Goal: Check status

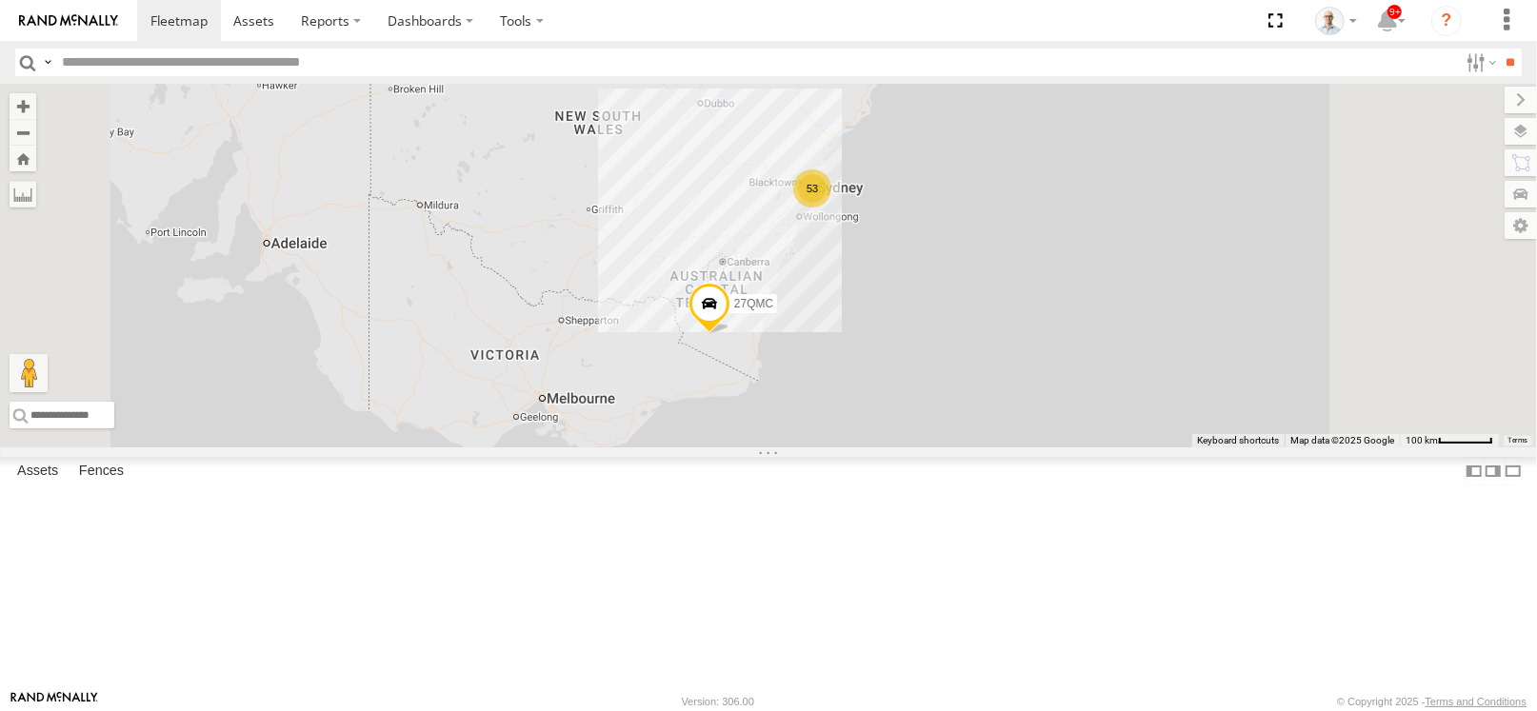
click at [831, 208] on div "53" at bounding box center [812, 188] width 38 height 38
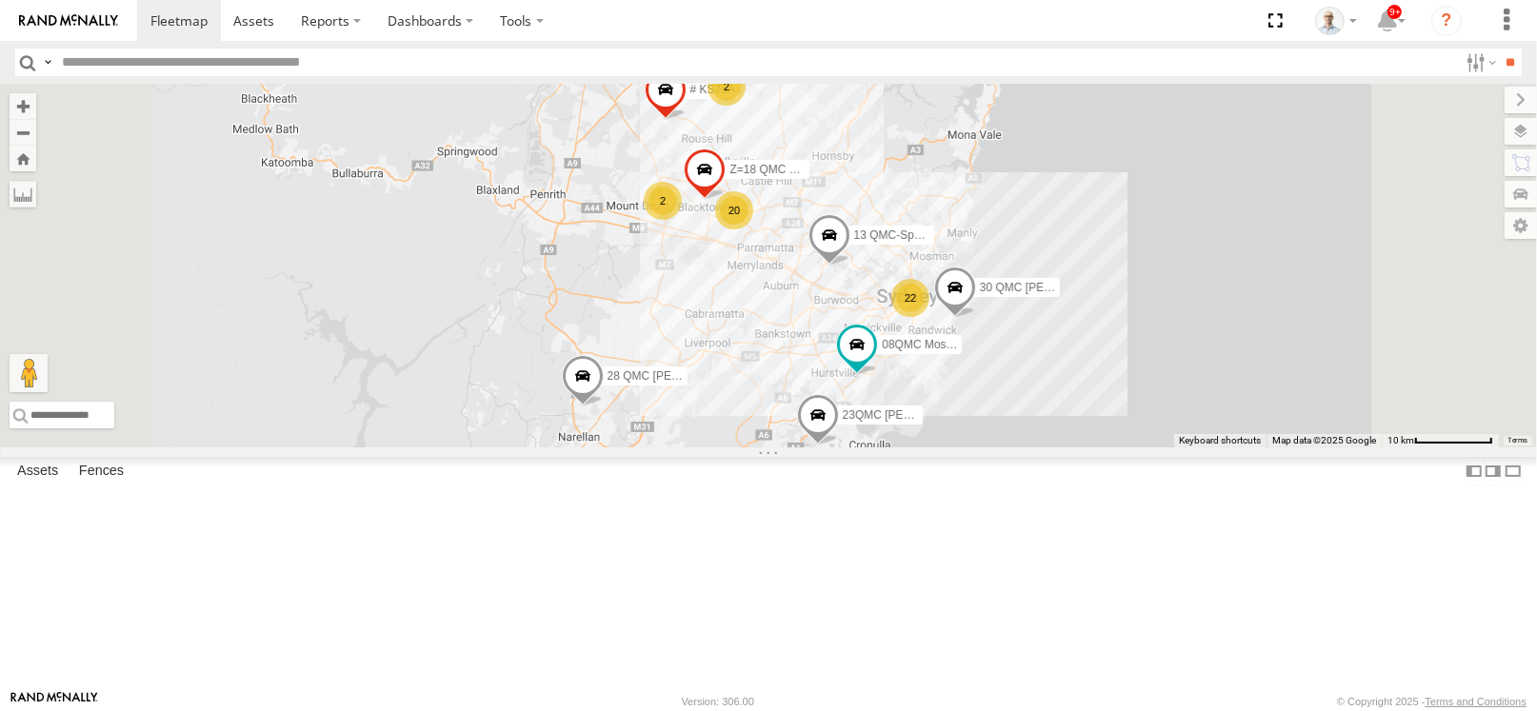
click at [753, 229] on div "20" at bounding box center [734, 210] width 38 height 38
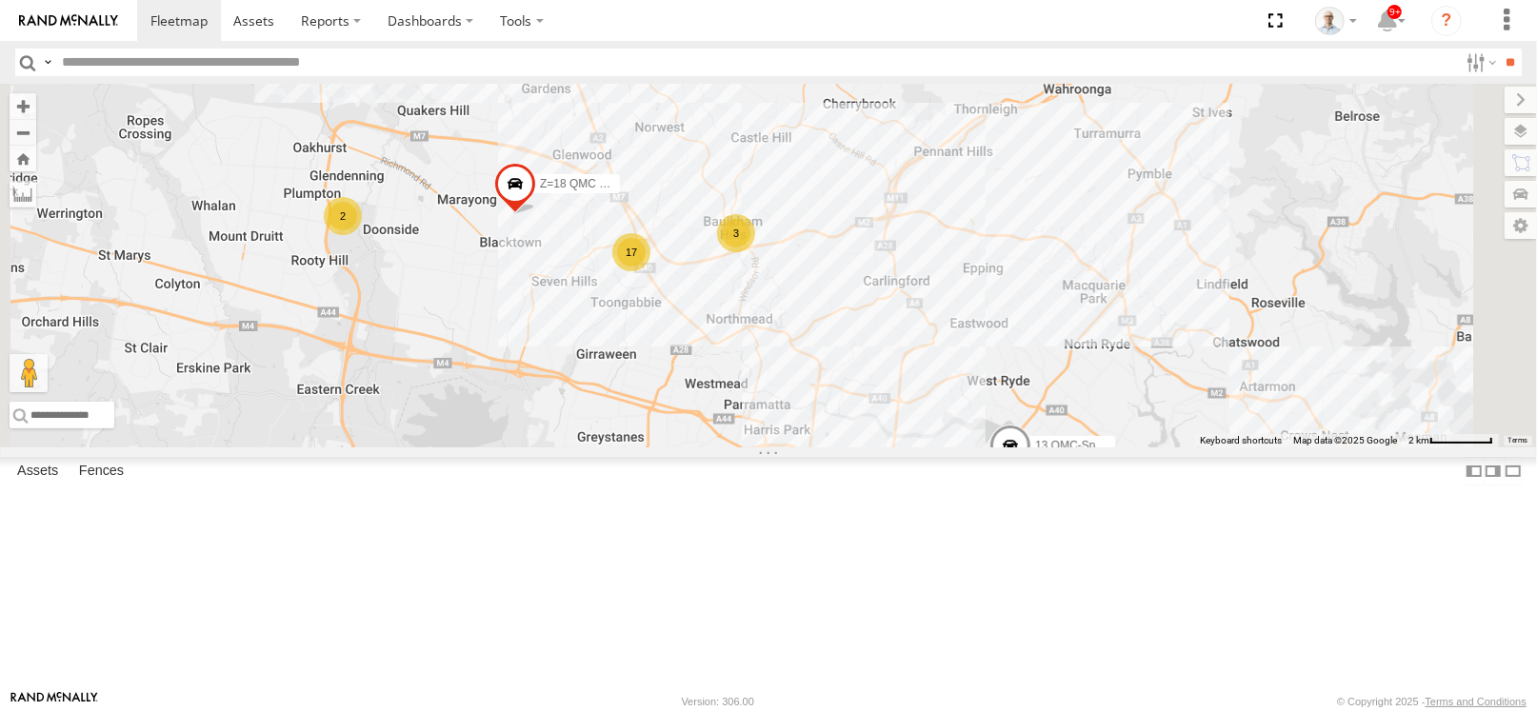
drag, startPoint x: 994, startPoint y: 407, endPoint x: 926, endPoint y: 376, distance: 74.2
click at [926, 376] on div "27QMC 08QMC Mostafa # KS75A Z=18 QMC Written off 30 QMC [PERSON_NAME] 28 QMC [P…" at bounding box center [768, 266] width 1537 height 364
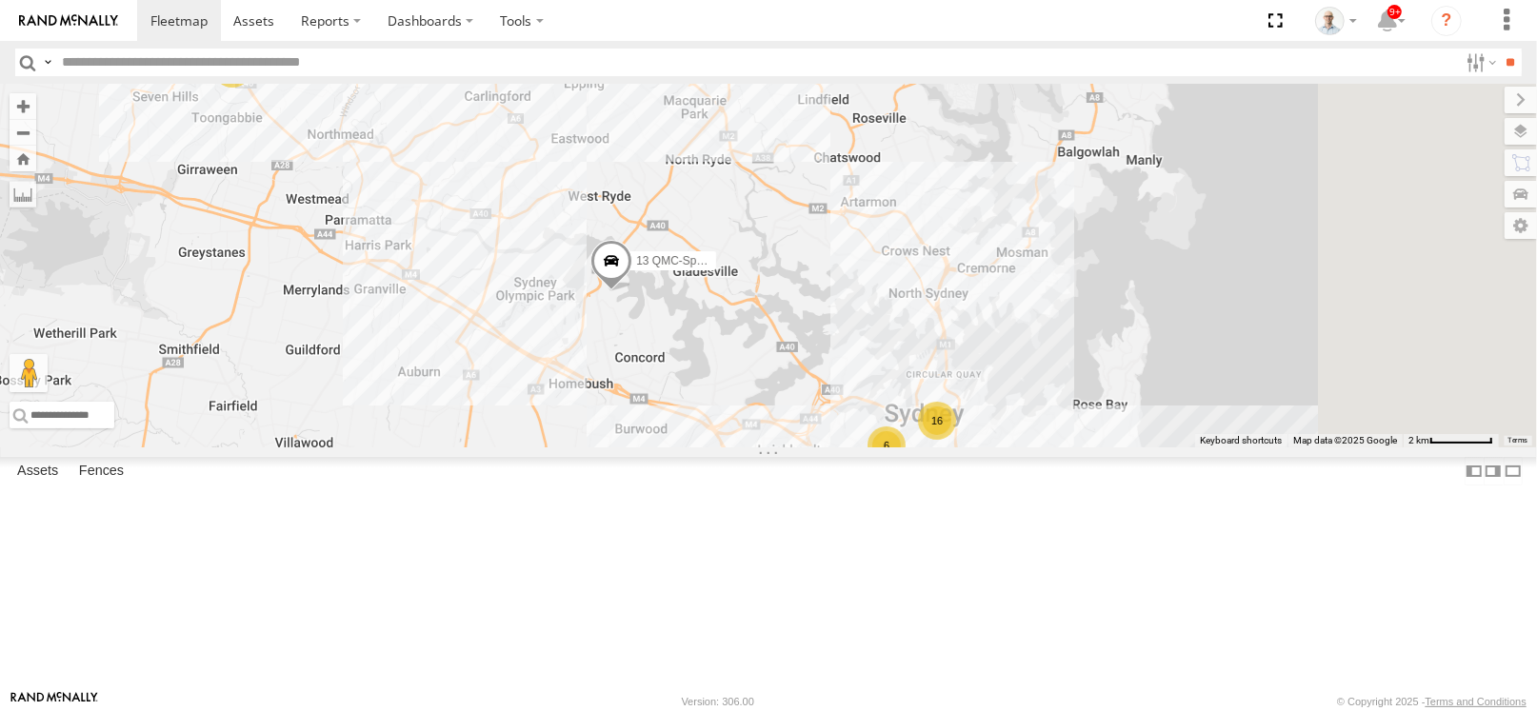
drag, startPoint x: 1240, startPoint y: 466, endPoint x: 931, endPoint y: 320, distance: 341.2
click at [931, 320] on div "27QMC 08QMC Mostafa # KS75A Z=18 QMC Written off 30 QMC [PERSON_NAME] 28 QMC [P…" at bounding box center [768, 266] width 1537 height 364
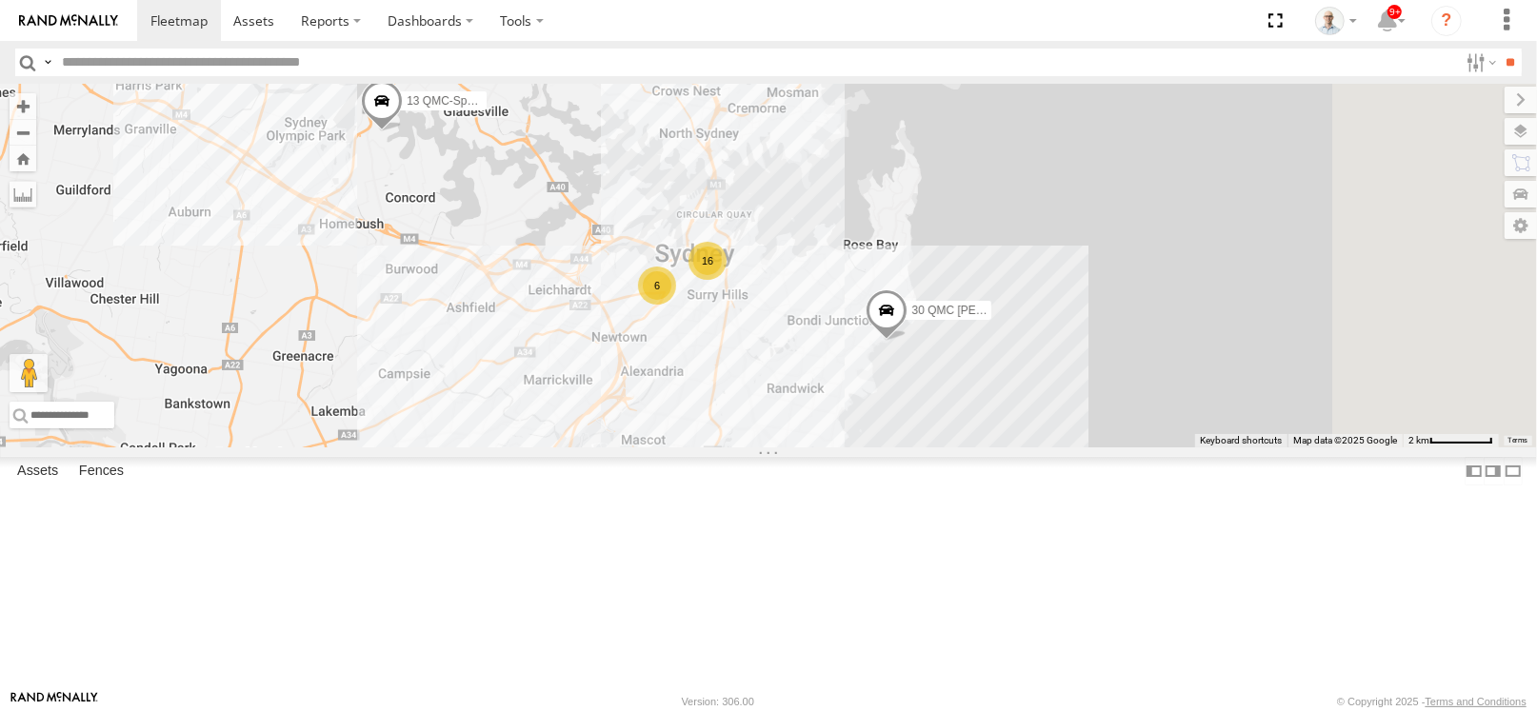
drag, startPoint x: 885, startPoint y: 408, endPoint x: 710, endPoint y: 277, distance: 217.7
click at [710, 277] on div "27QMC 08QMC Mostafa # KS75A Z=18 QMC Written off 30 QMC [PERSON_NAME] 28 QMC [P…" at bounding box center [768, 266] width 1537 height 364
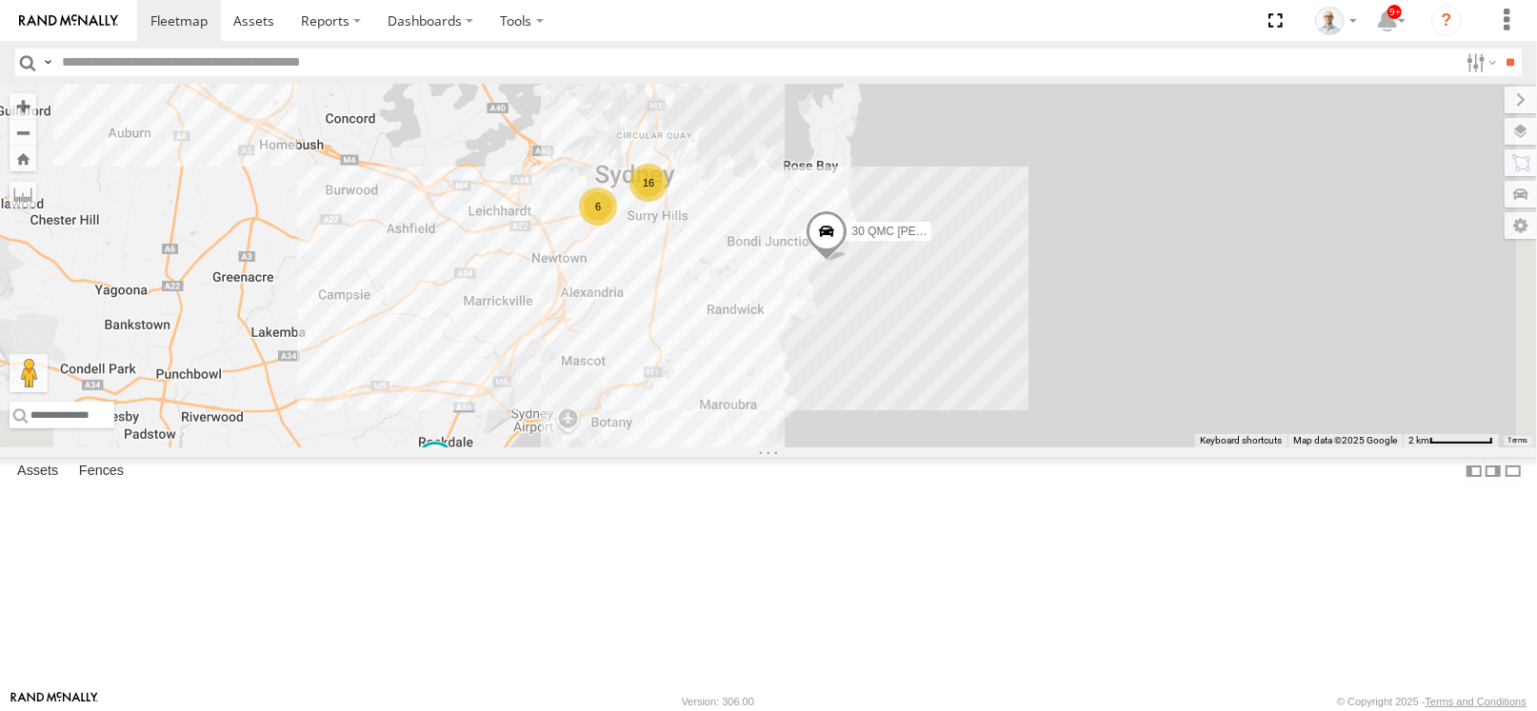
drag, startPoint x: 733, startPoint y: 300, endPoint x: 719, endPoint y: 287, distance: 19.5
click at [719, 287] on div "27QMC 08QMC Mostafa # KS75A Z=18 QMC Written off 30 QMC [PERSON_NAME] 28 QMC [P…" at bounding box center [768, 266] width 1537 height 364
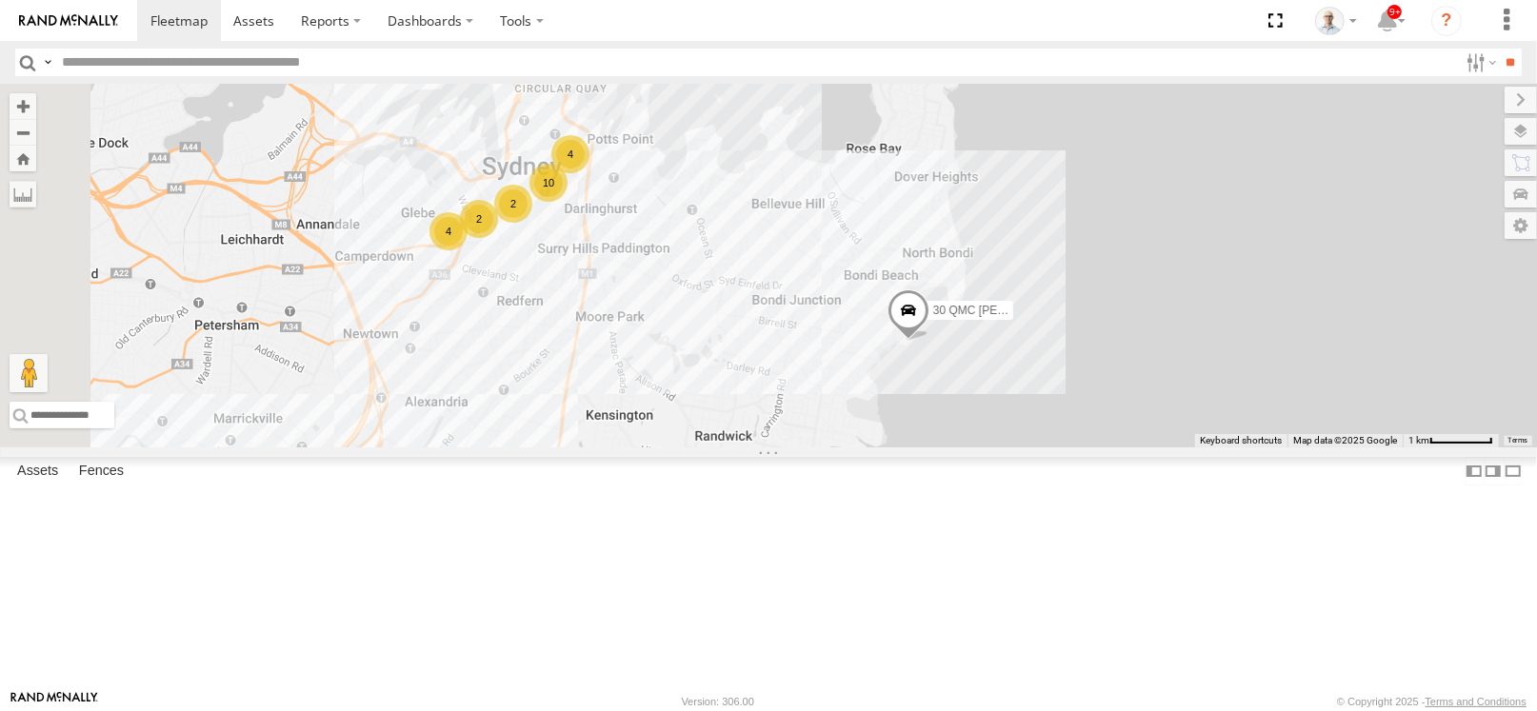
drag, startPoint x: 795, startPoint y: 289, endPoint x: 886, endPoint y: 363, distance: 116.4
click at [886, 363] on div "27QMC 08QMC Mostafa # KS75A Z=18 QMC Written off 30 QMC [PERSON_NAME] 28 QMC [P…" at bounding box center [768, 266] width 1537 height 364
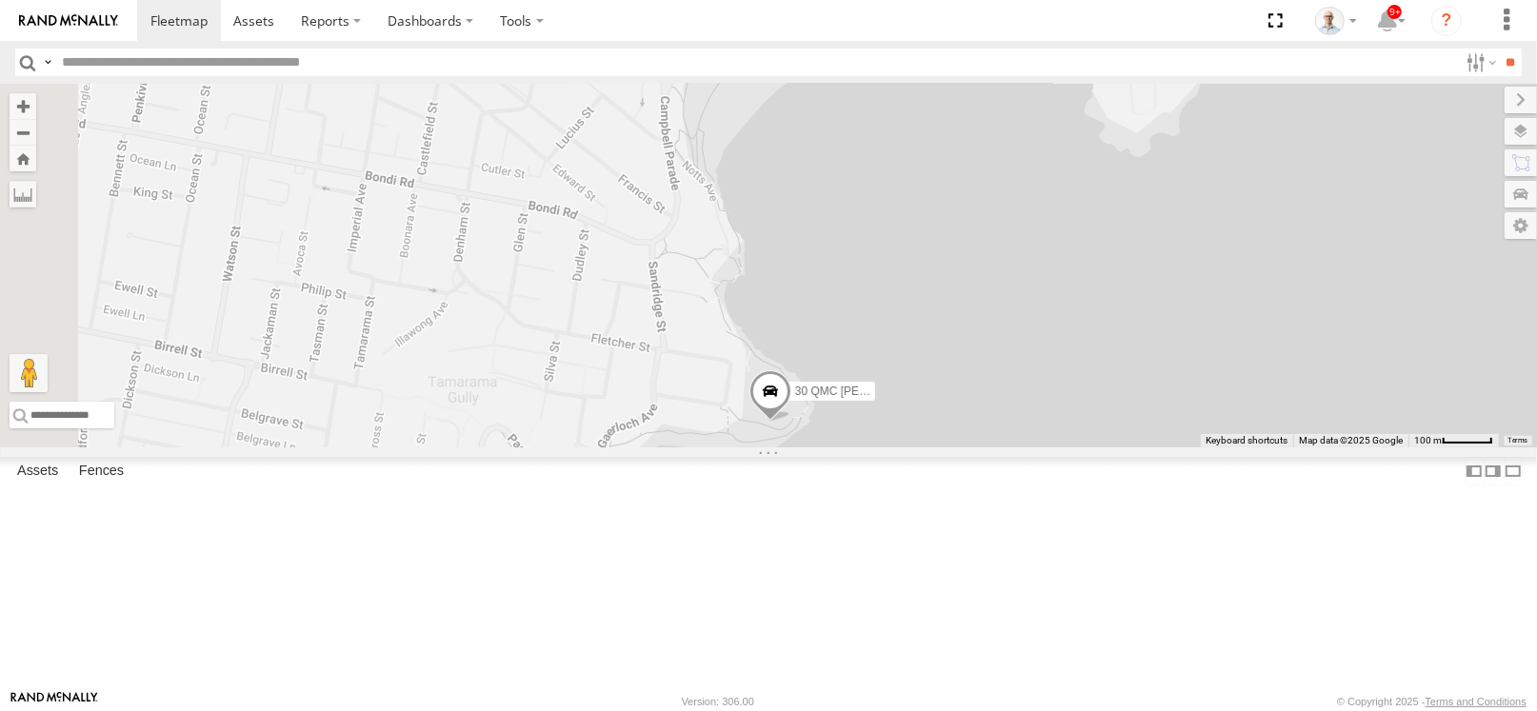
drag, startPoint x: 974, startPoint y: 440, endPoint x: 1124, endPoint y: 158, distance: 319.5
click at [1124, 158] on div "27QMC 08QMC Mostafa # KS75A Z=18 QMC Written off 30 QMC [PERSON_NAME] 28 QMC [P…" at bounding box center [768, 266] width 1537 height 364
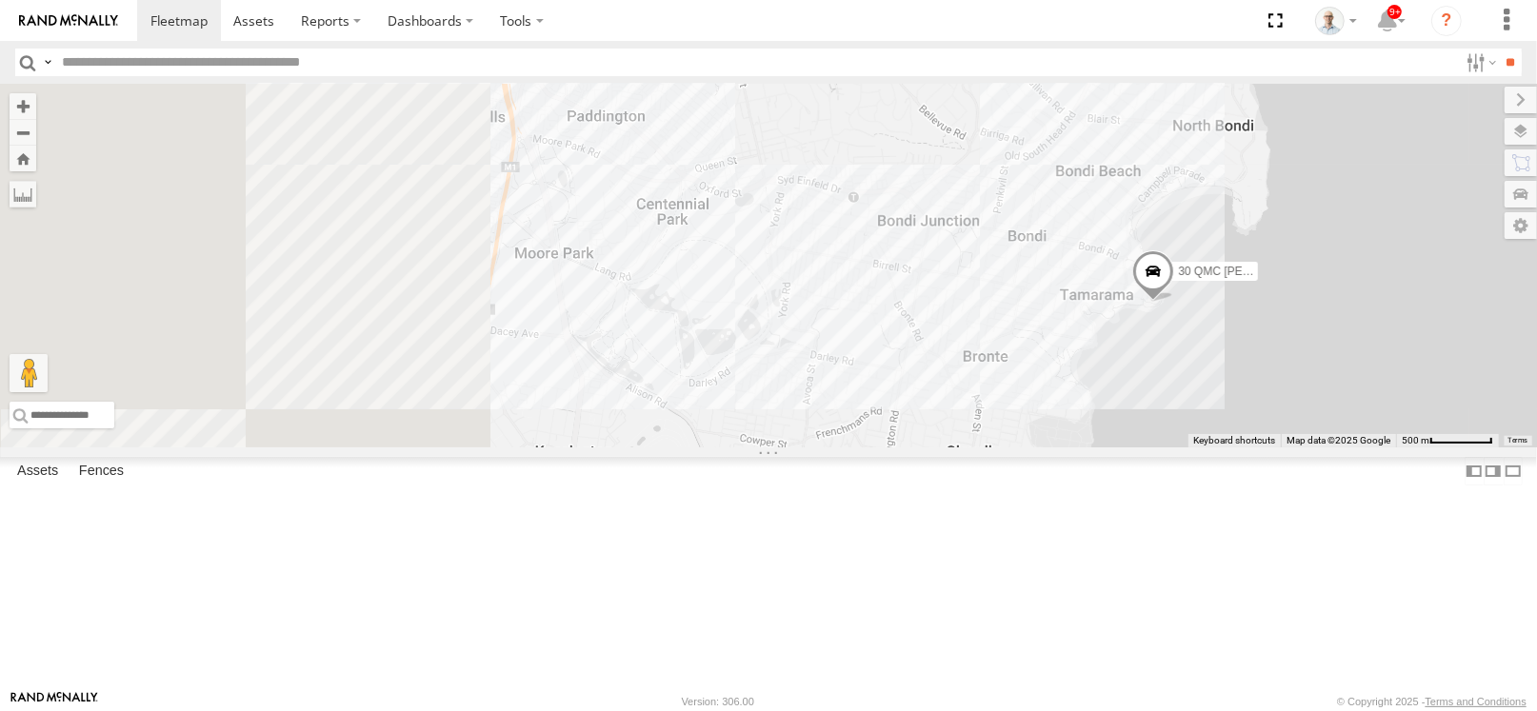
drag, startPoint x: 701, startPoint y: 289, endPoint x: 1202, endPoint y: 399, distance: 512.7
click at [1202, 399] on div "27QMC 08QMC Mostafa # KS75A Z=18 QMC Written off 30 QMC [PERSON_NAME] 28 QMC [P…" at bounding box center [768, 266] width 1537 height 364
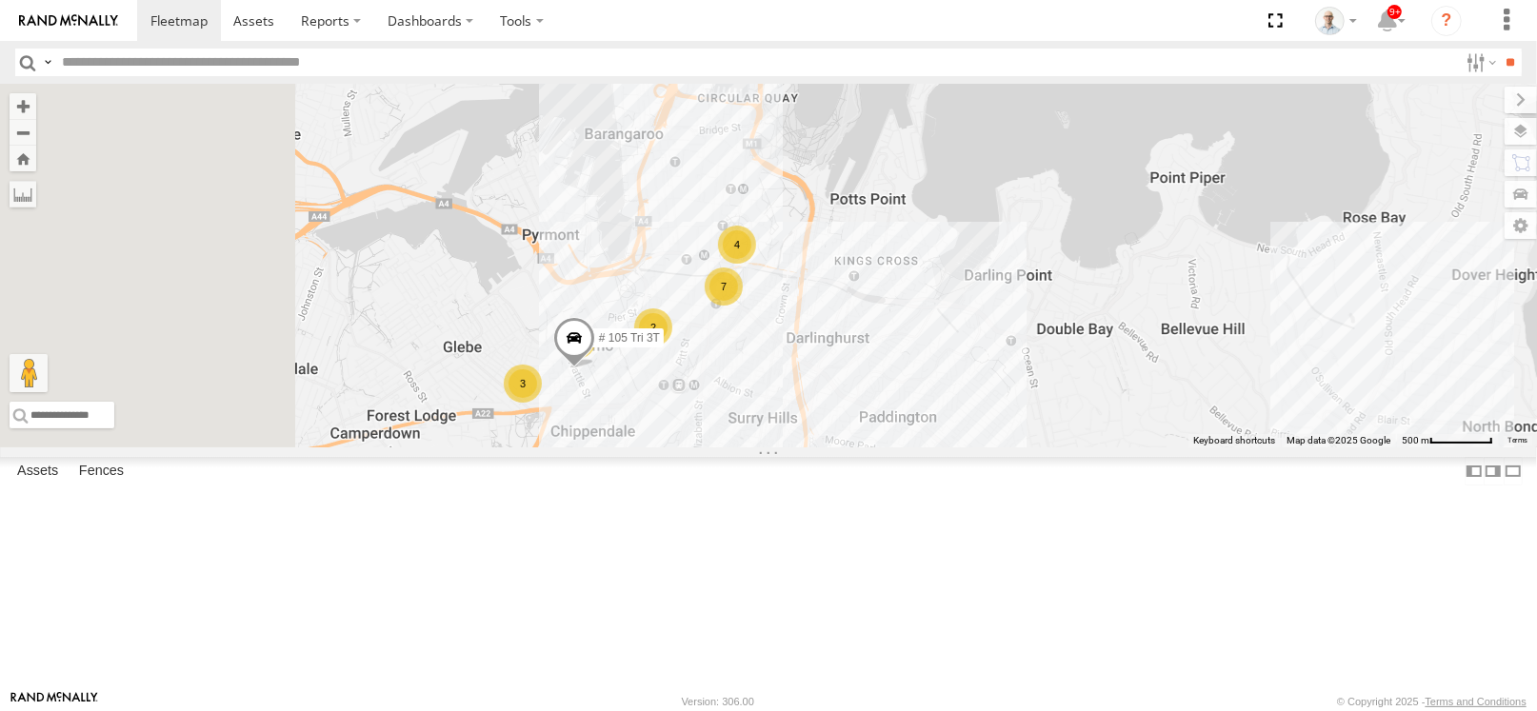
drag, startPoint x: 645, startPoint y: 213, endPoint x: 937, endPoint y: 516, distance: 420.9
click at [937, 448] on div "27QMC 08QMC Mostafa # KS75A Z=18 QMC Written off 30 QMC [PERSON_NAME] 28 QMC [P…" at bounding box center [768, 266] width 1537 height 364
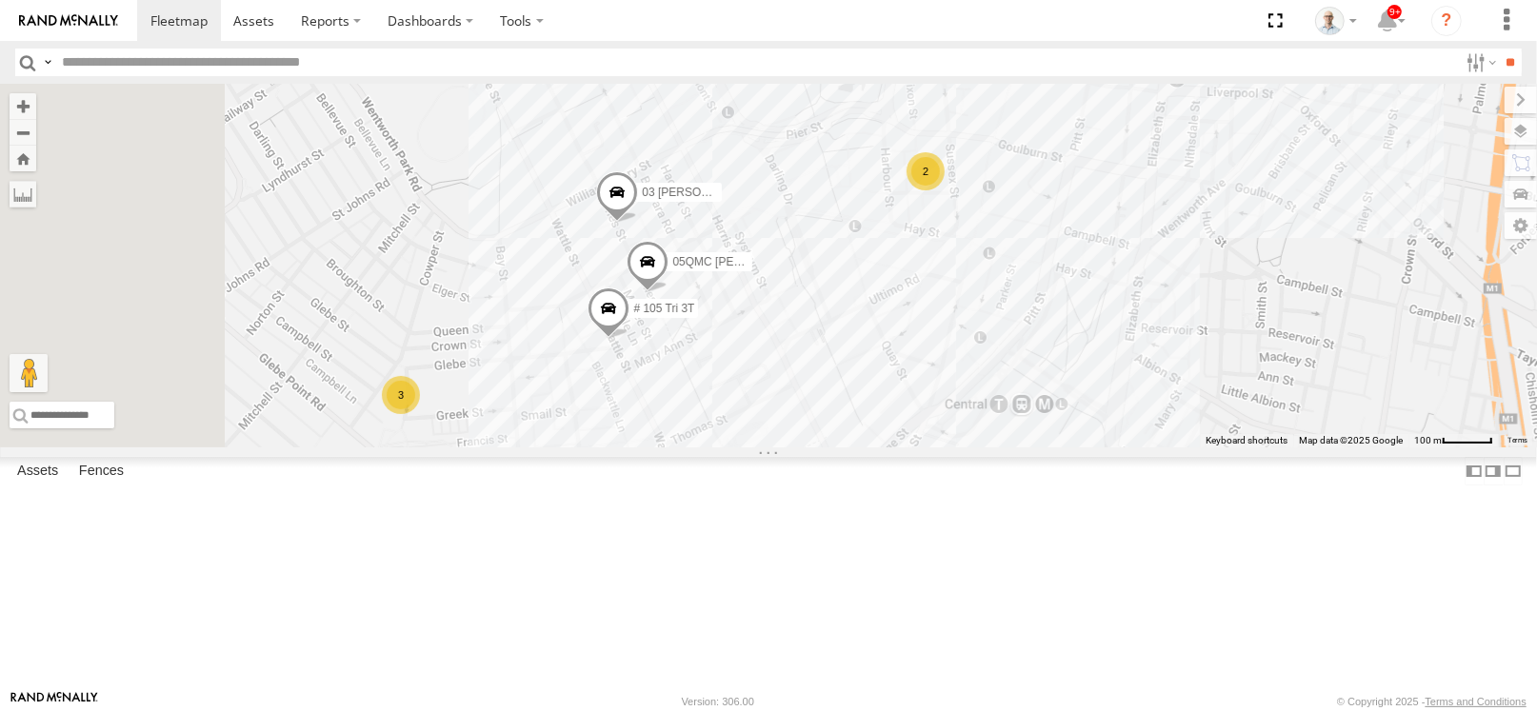
drag, startPoint x: 728, startPoint y: 566, endPoint x: 897, endPoint y: 485, distance: 187.0
click at [897, 448] on div "27QMC 08QMC Mostafa # KS75A Z=18 QMC Written off 30 QMC [PERSON_NAME] 28 QMC [P…" at bounding box center [768, 266] width 1537 height 364
click at [629, 339] on span at bounding box center [608, 313] width 42 height 51
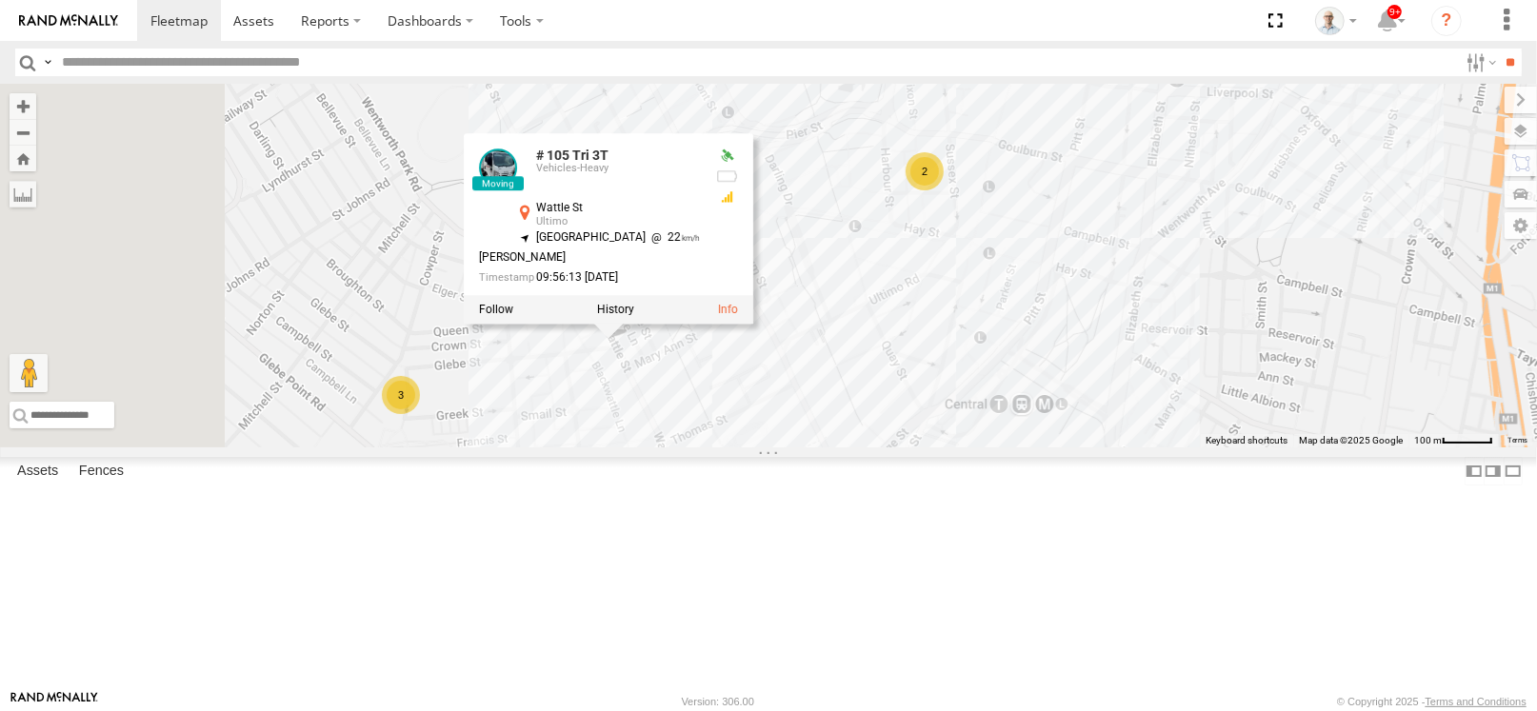
click at [886, 448] on div "27QMC 08QMC Mostafa # KS75A Z=18 QMC Written off 30 QMC [PERSON_NAME] 28 QMC [P…" at bounding box center [768, 266] width 1537 height 364
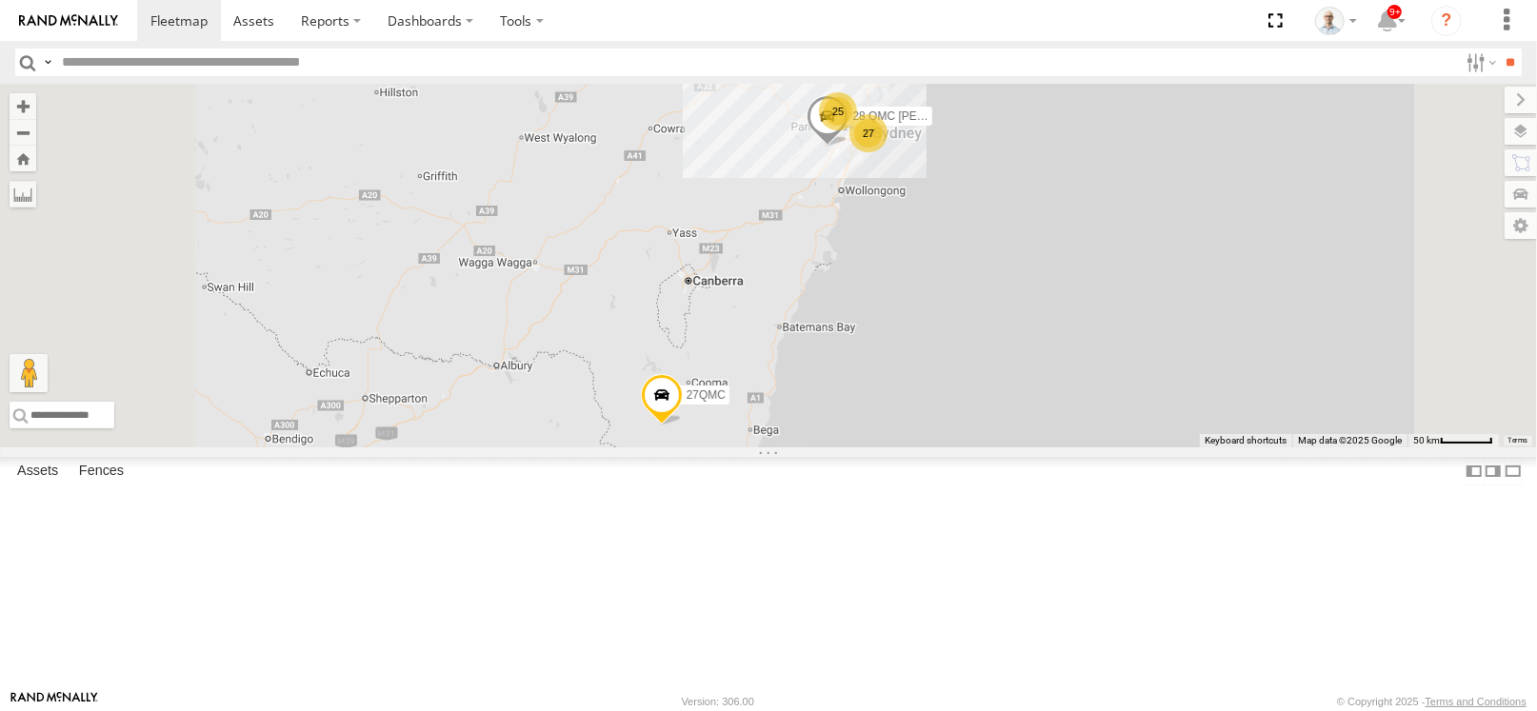
click at [857, 130] on div "25" at bounding box center [838, 111] width 38 height 38
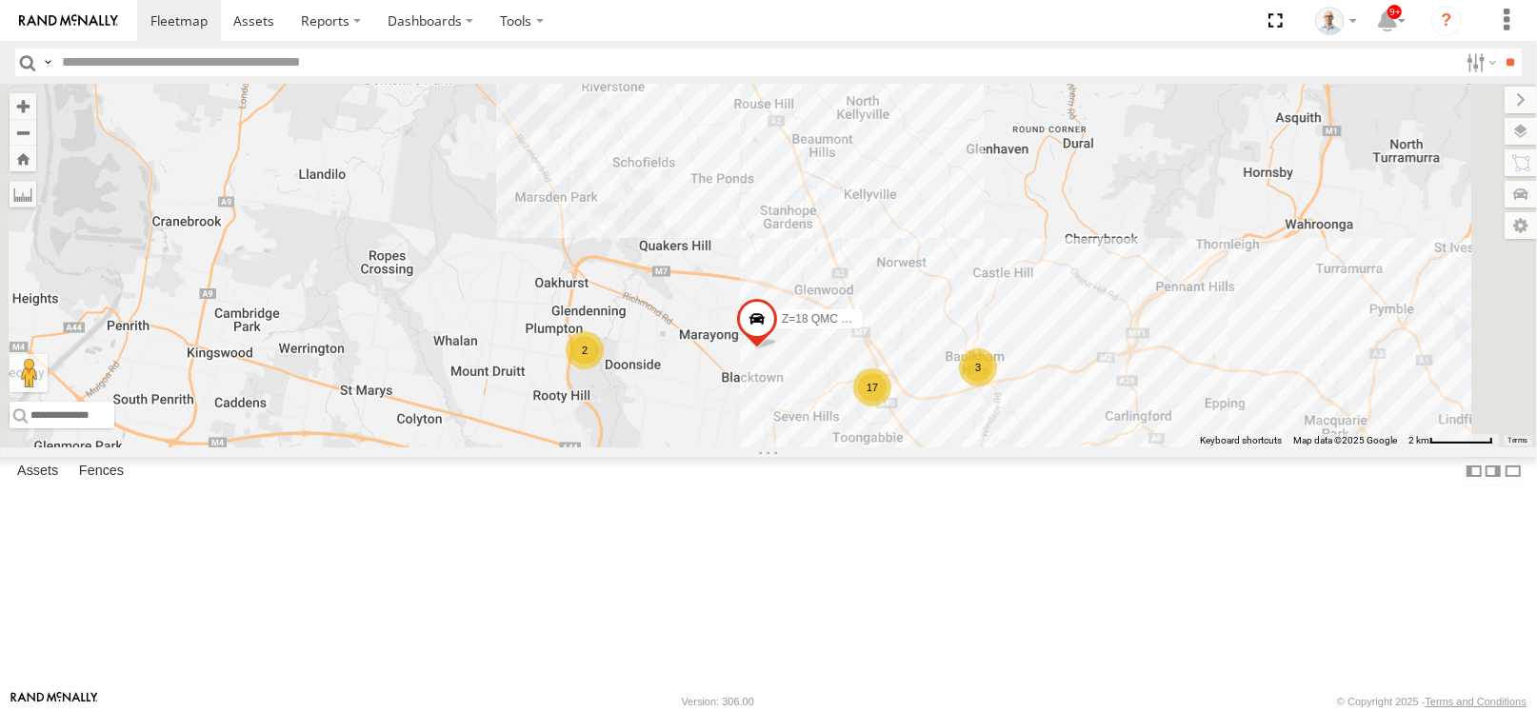
drag, startPoint x: 809, startPoint y: 566, endPoint x: 826, endPoint y: 377, distance: 189.3
click at [826, 377] on div "28 QMC [PERSON_NAME] 27QMC 17 # KS75A 2 2 3 Z=18 QMC Written off" at bounding box center [768, 266] width 1537 height 364
click at [604, 369] on div "2" at bounding box center [585, 350] width 38 height 38
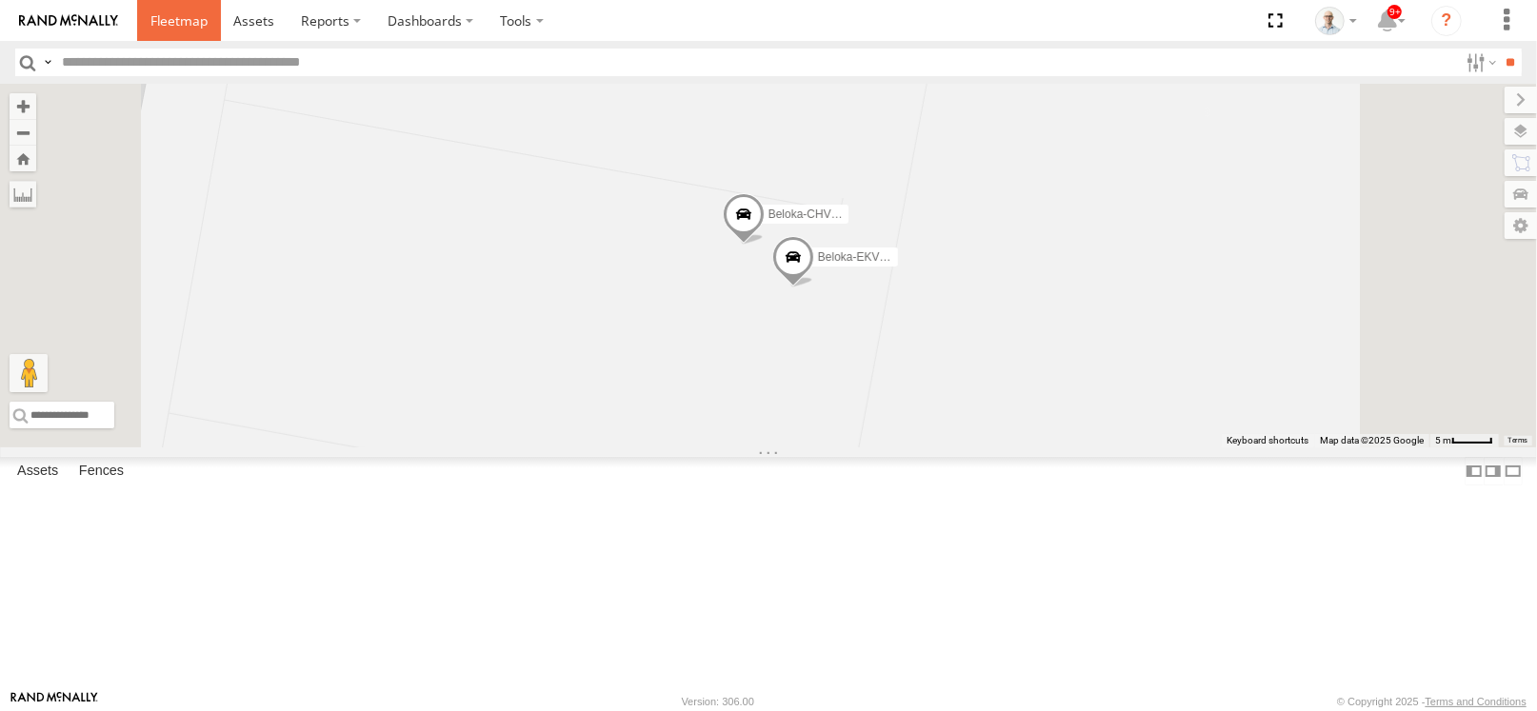
click at [169, 17] on span at bounding box center [178, 20] width 57 height 18
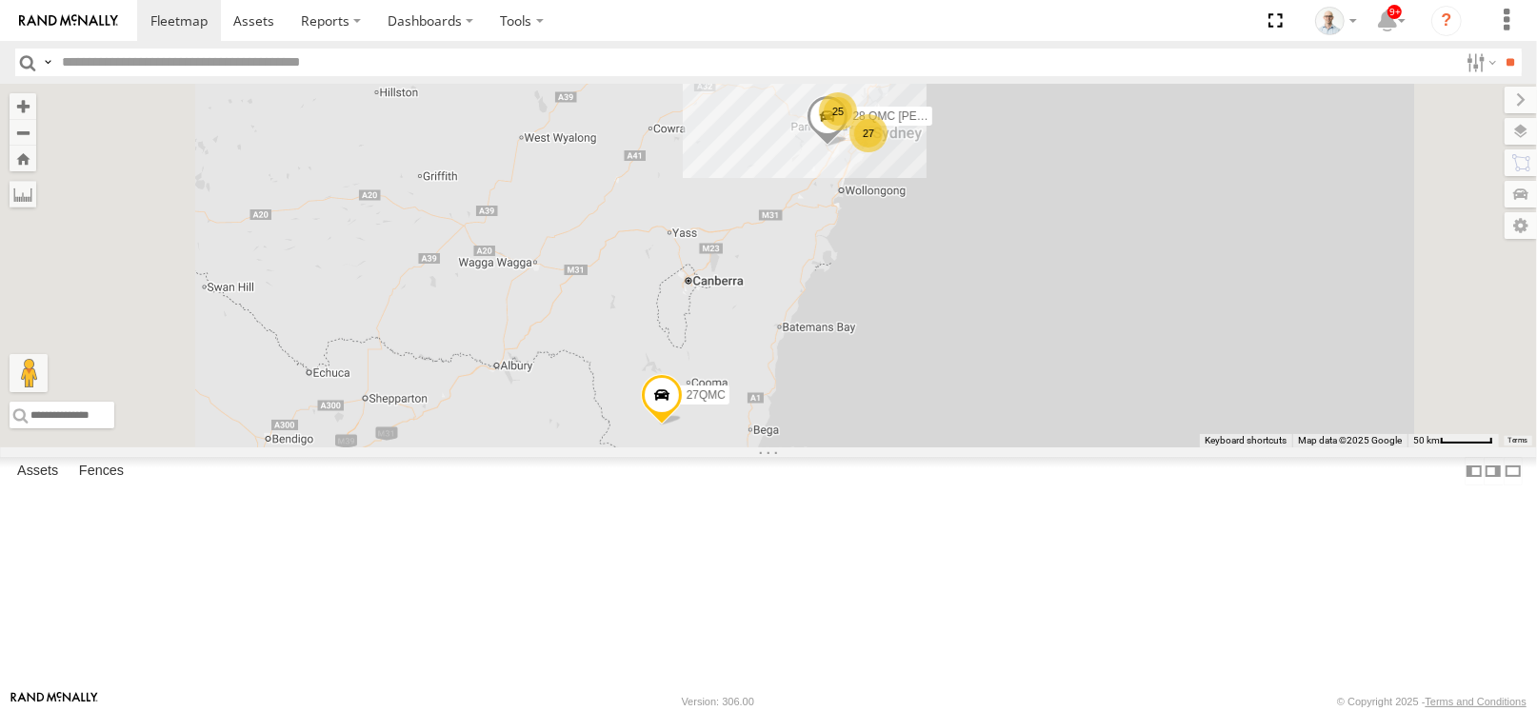
click at [887, 152] on div "27" at bounding box center [868, 133] width 38 height 38
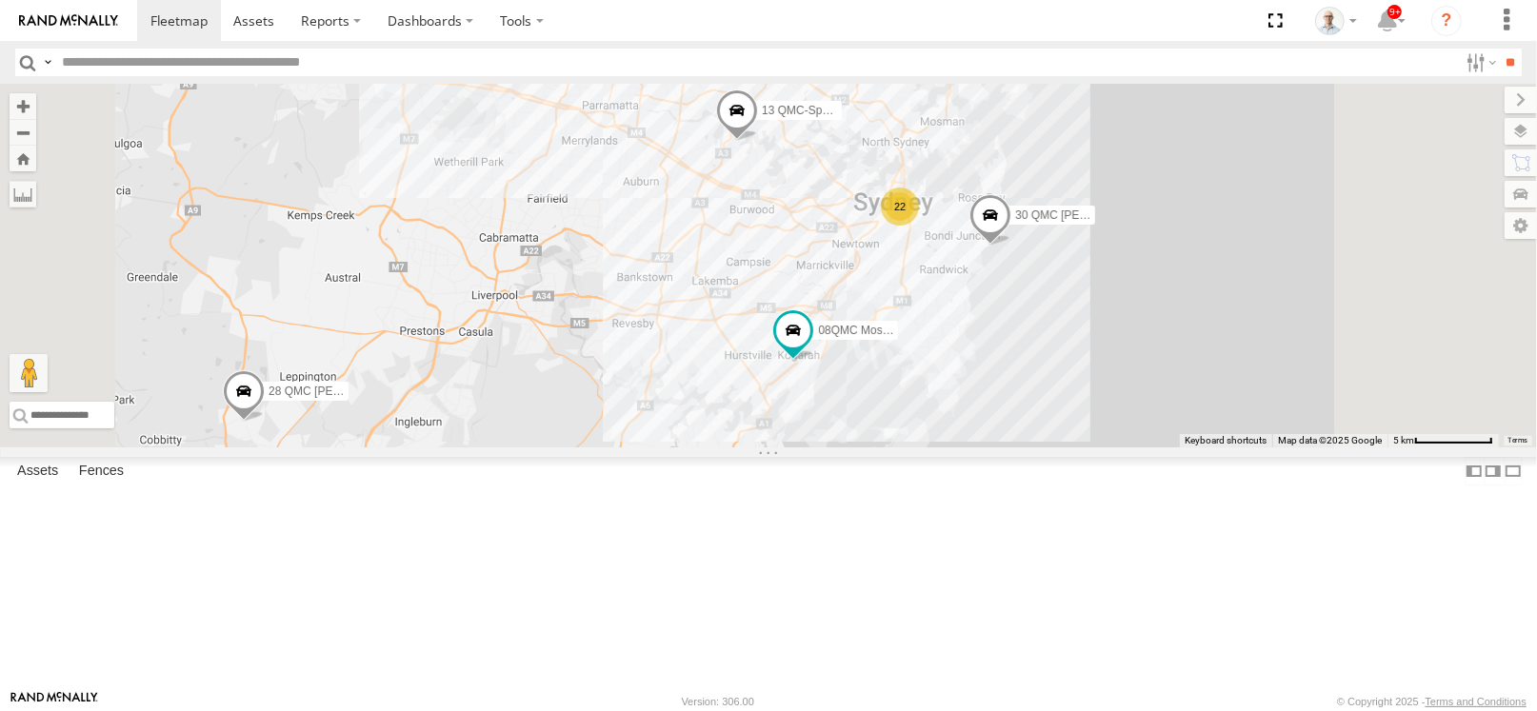
click at [1011, 246] on span at bounding box center [990, 219] width 42 height 51
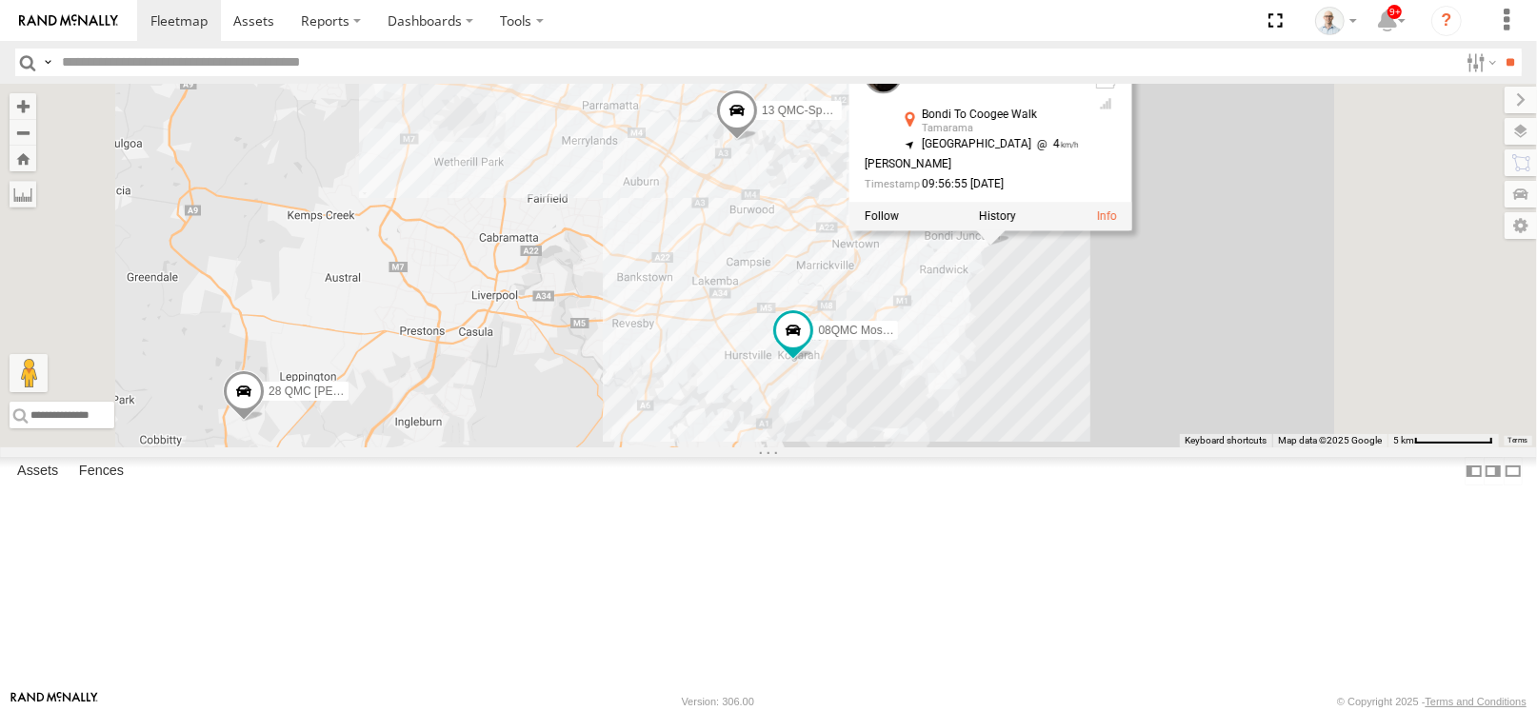
click at [1243, 407] on div "28 QMC Nathan 27QMC 22 08QMC Mostafa 17 2 3 Z=18 QMC Written off 30 QMC David C…" at bounding box center [768, 266] width 1537 height 364
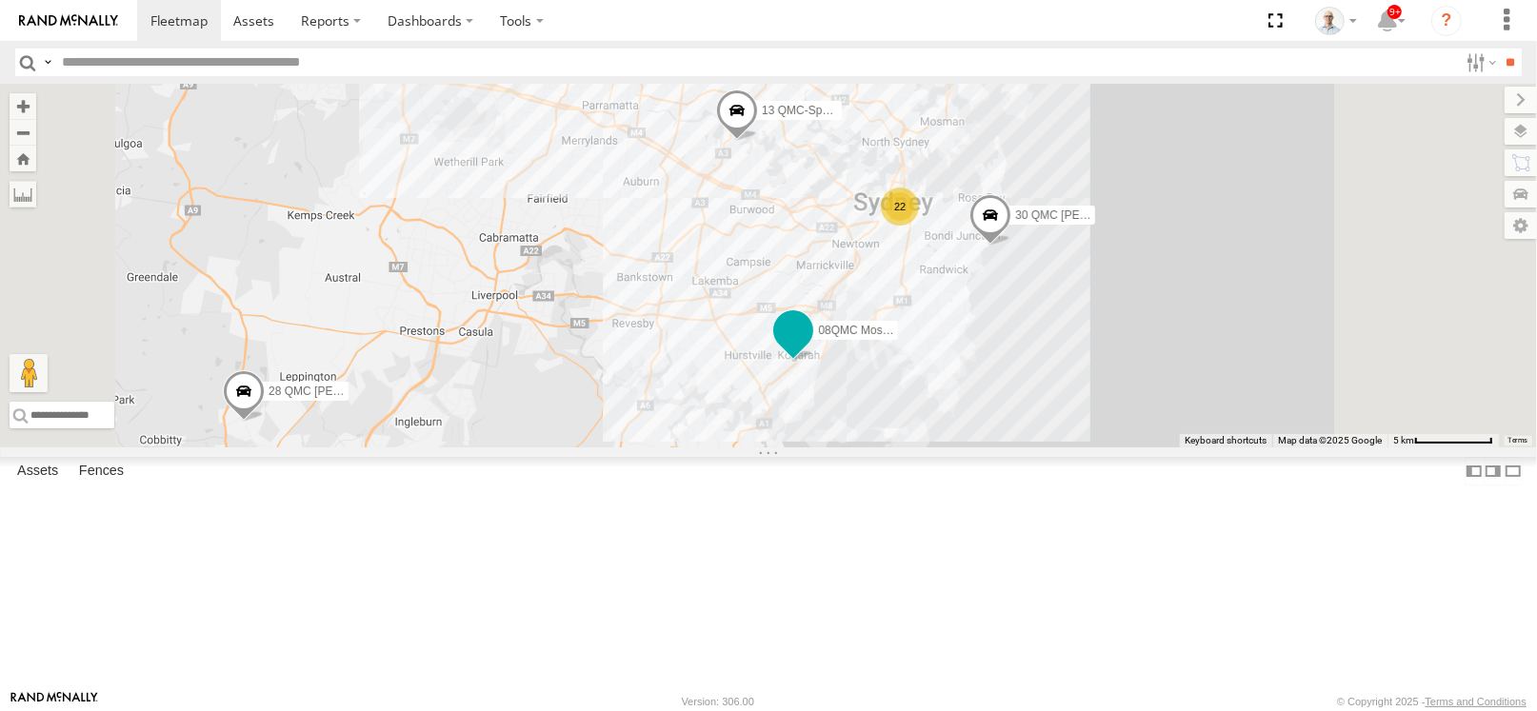
click at [810, 348] on span at bounding box center [793, 330] width 34 height 34
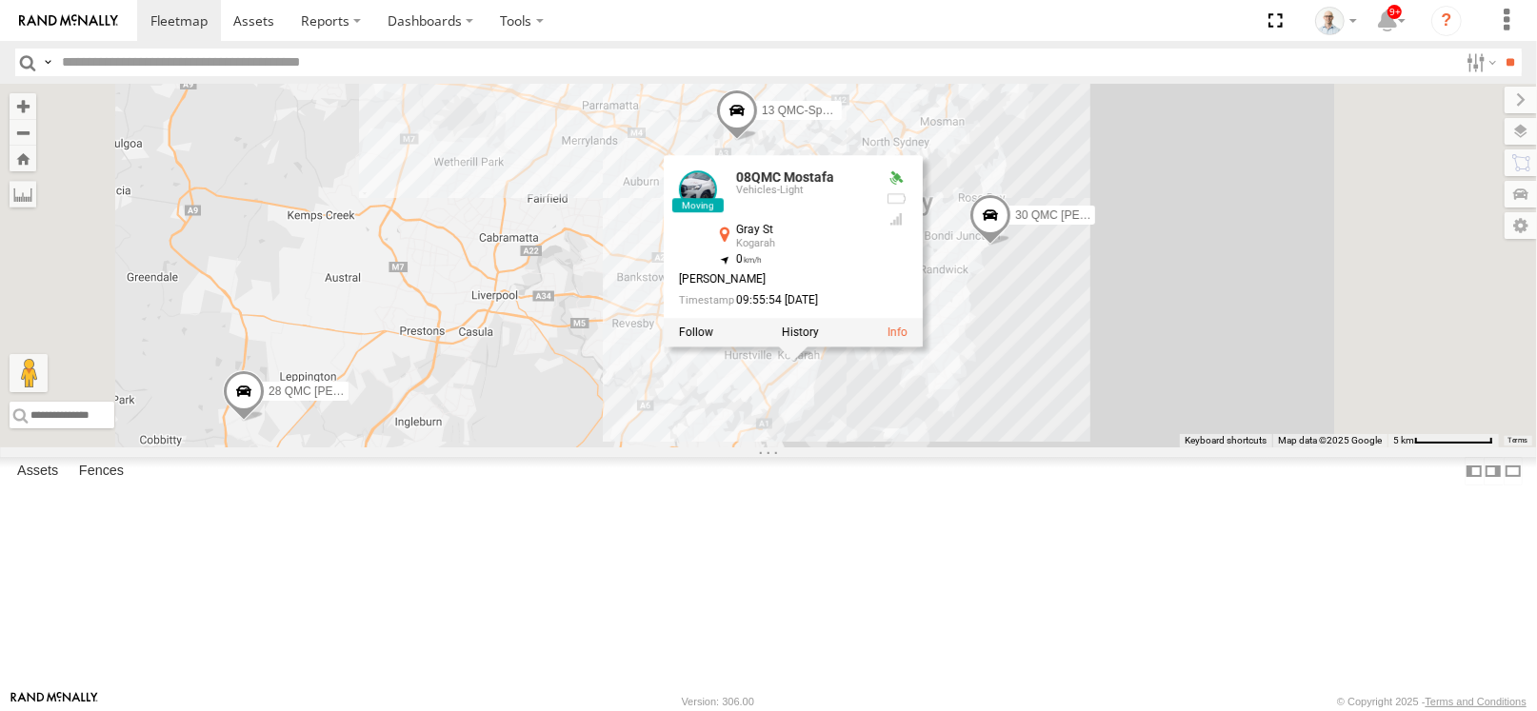
click at [1154, 448] on div "28 QMC Nathan 27QMC 22 08QMC Mostafa 17 2 3 Z=18 QMC Written off 30 QMC David C…" at bounding box center [768, 266] width 1537 height 364
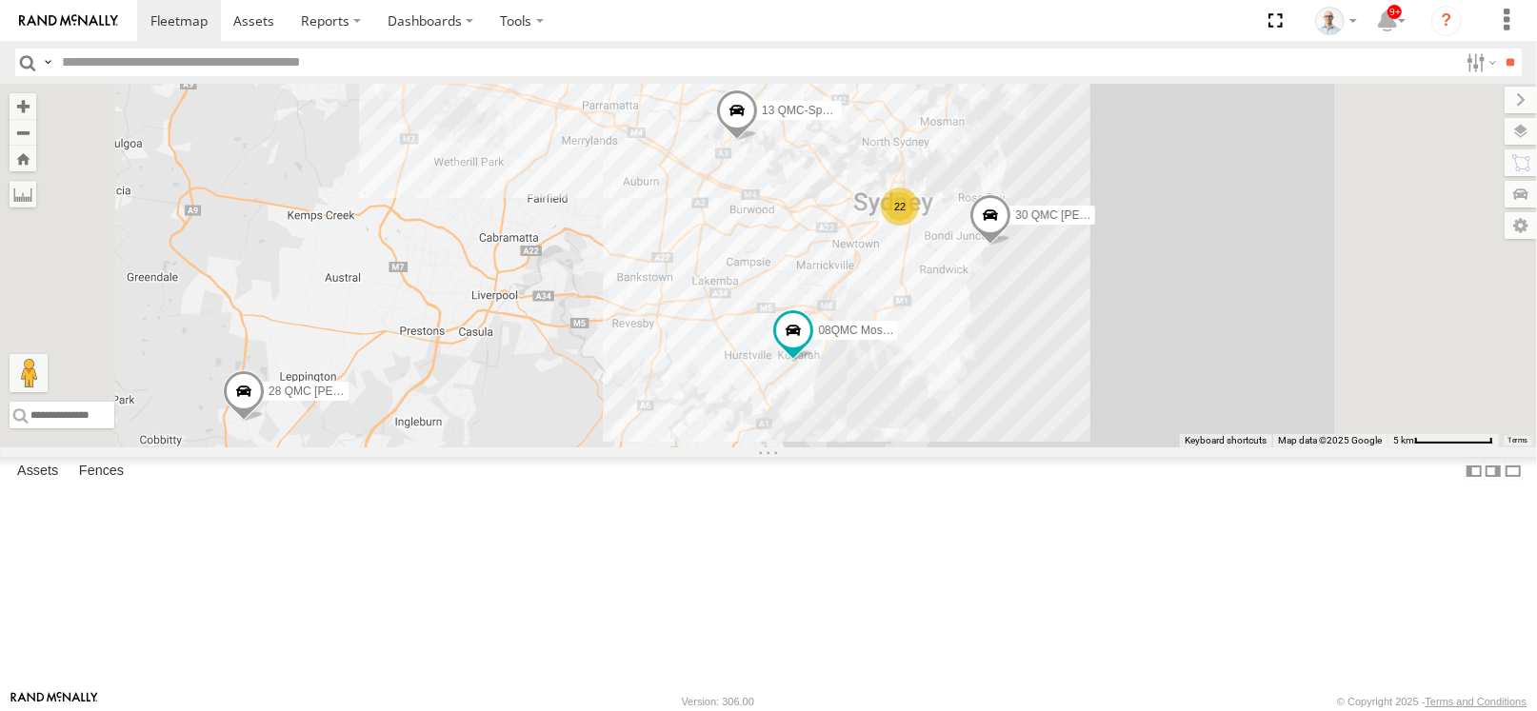
click at [735, 502] on span at bounding box center [714, 475] width 42 height 51
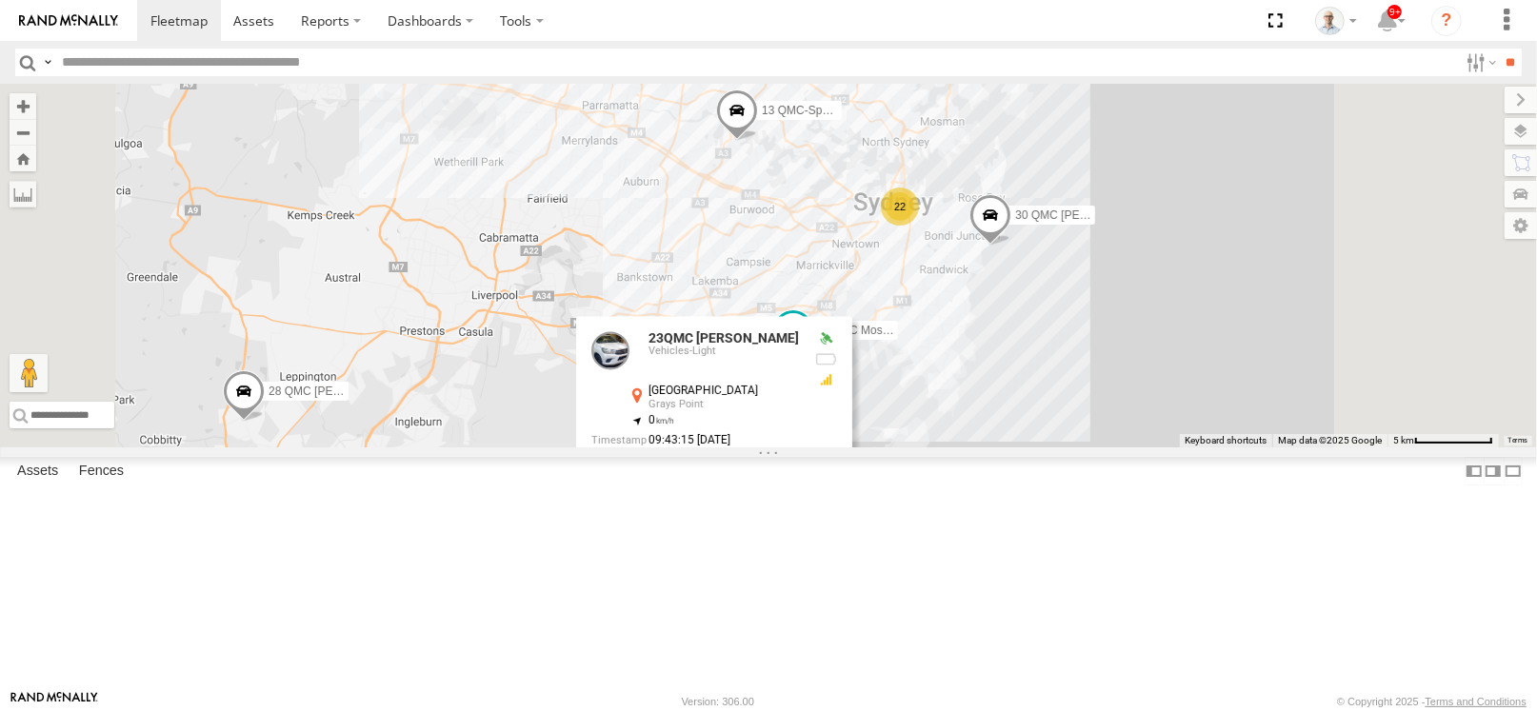
click at [1141, 448] on div "28 QMC Nathan 27QMC 22 08QMC Mostafa 17 2 3 Z=18 QMC Written off 30 QMC David C…" at bounding box center [768, 266] width 1537 height 364
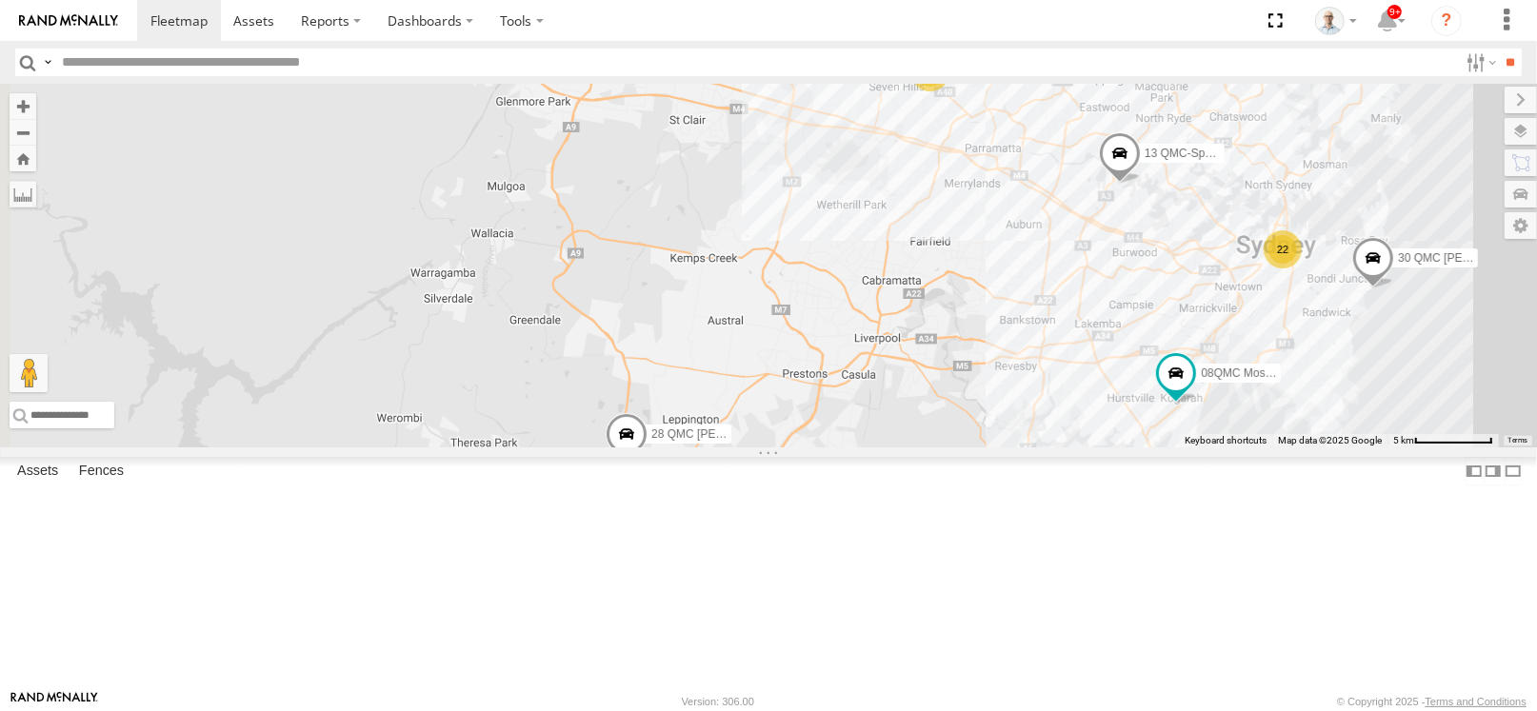
drag, startPoint x: 782, startPoint y: 491, endPoint x: 1186, endPoint y: 536, distance: 407.1
click at [1186, 448] on div "28 QMC Nathan 27QMC 22 08QMC Mostafa 17 2 3 Z=18 QMC Written off 30 QMC David C…" at bounding box center [768, 266] width 1537 height 364
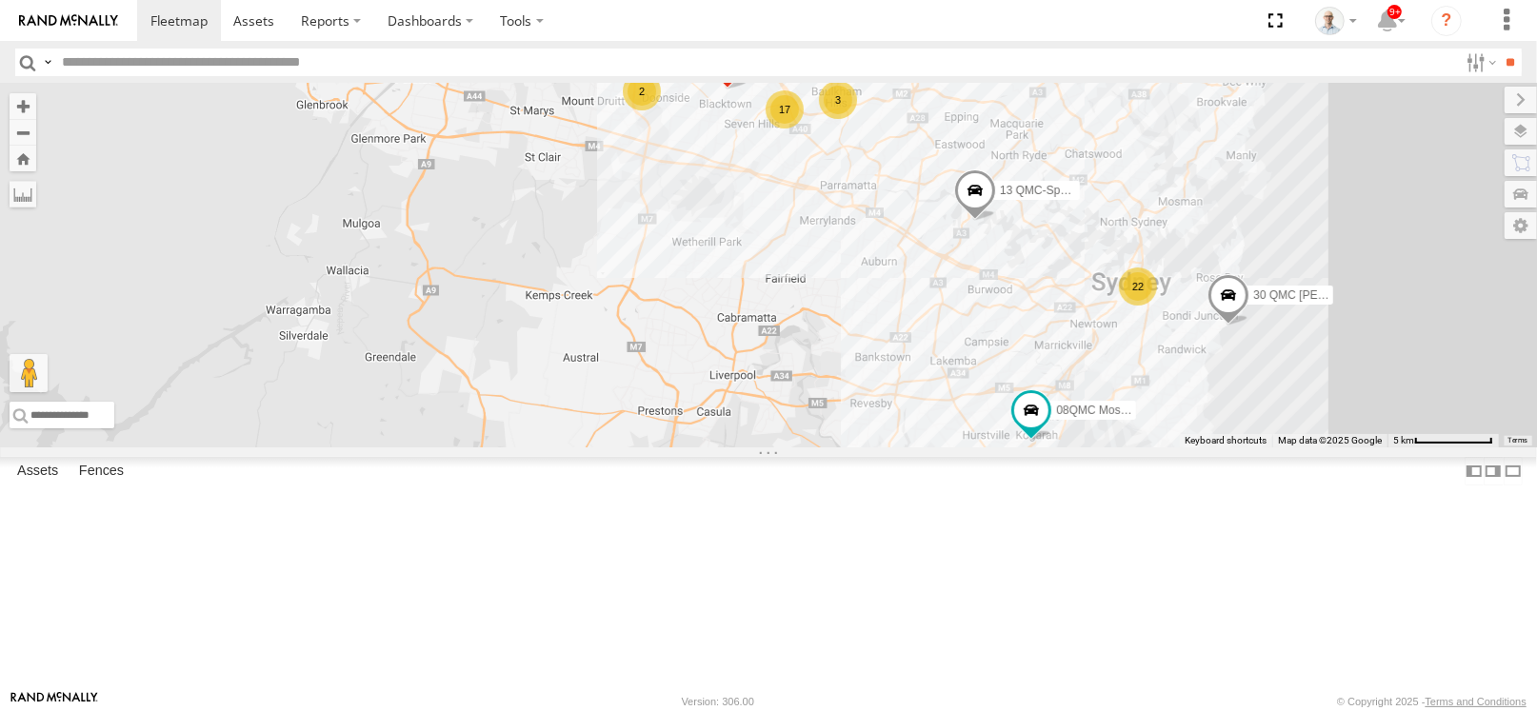
drag, startPoint x: 1157, startPoint y: 432, endPoint x: 1010, endPoint y: 468, distance: 151.0
click at [1010, 448] on div "28 QMC Nathan 27QMC 22 08QMC Mostafa 17 2 3 Z=18 QMC Written off 30 QMC David C…" at bounding box center [768, 266] width 1537 height 364
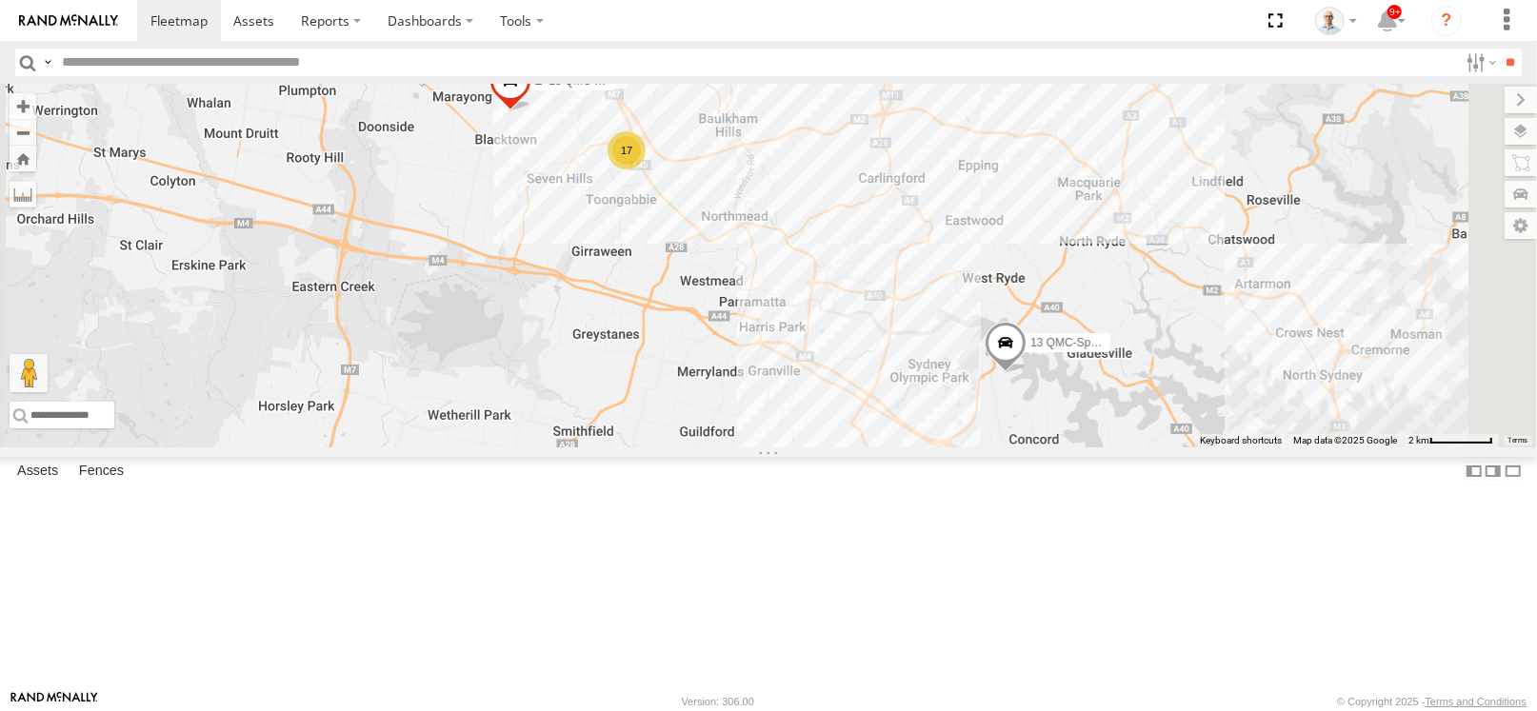
drag, startPoint x: 1085, startPoint y: 242, endPoint x: 1092, endPoint y: 445, distance: 202.9
click at [1092, 445] on div "28 QMC Nathan 27QMC 08QMC Mostafa Z=18 QMC Written off 30 QMC David Carmona 23Q…" at bounding box center [768, 266] width 1537 height 364
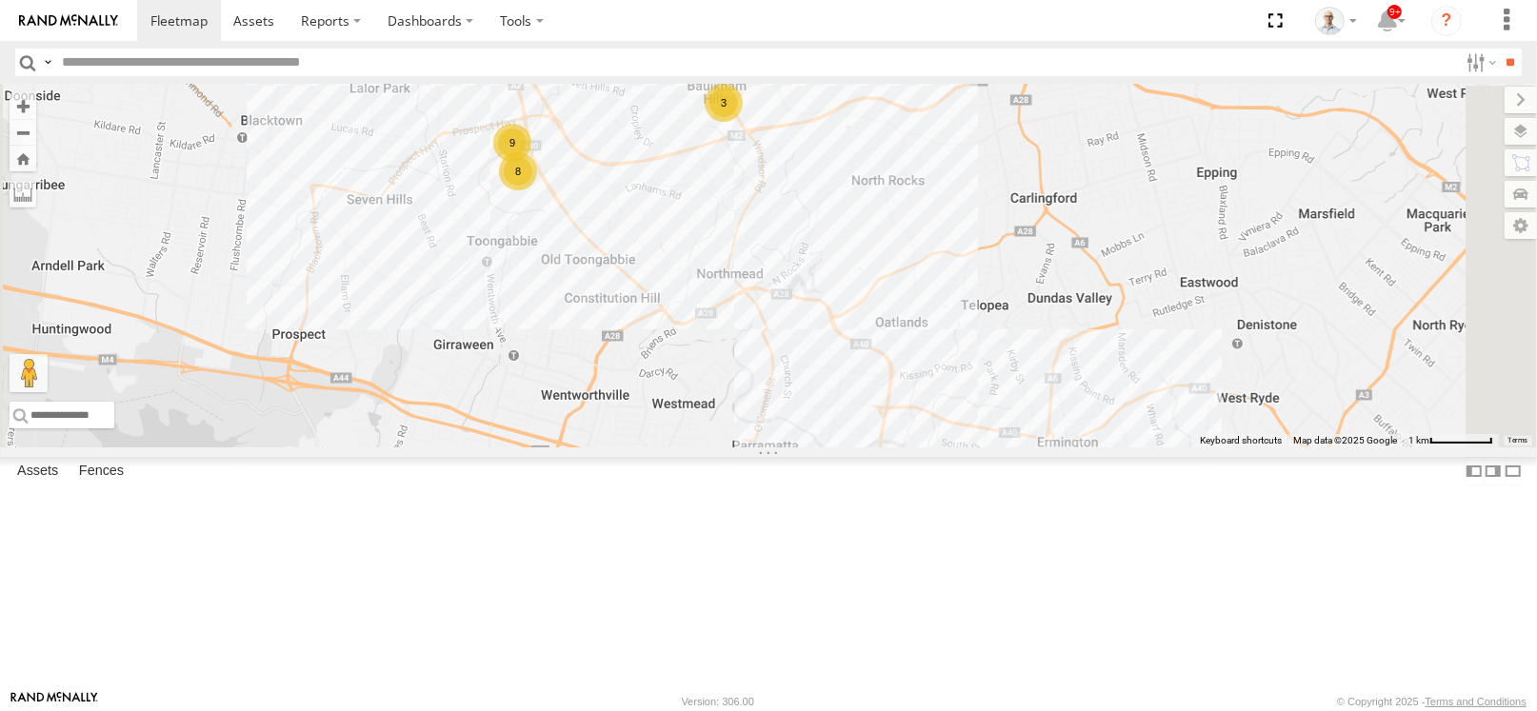
drag, startPoint x: 906, startPoint y: 251, endPoint x: 977, endPoint y: 342, distance: 114.7
click at [977, 342] on div "28 QMC Nathan 27QMC 08QMC Mostafa Z=18 QMC Written off 30 QMC David Carmona 23Q…" at bounding box center [768, 266] width 1537 height 364
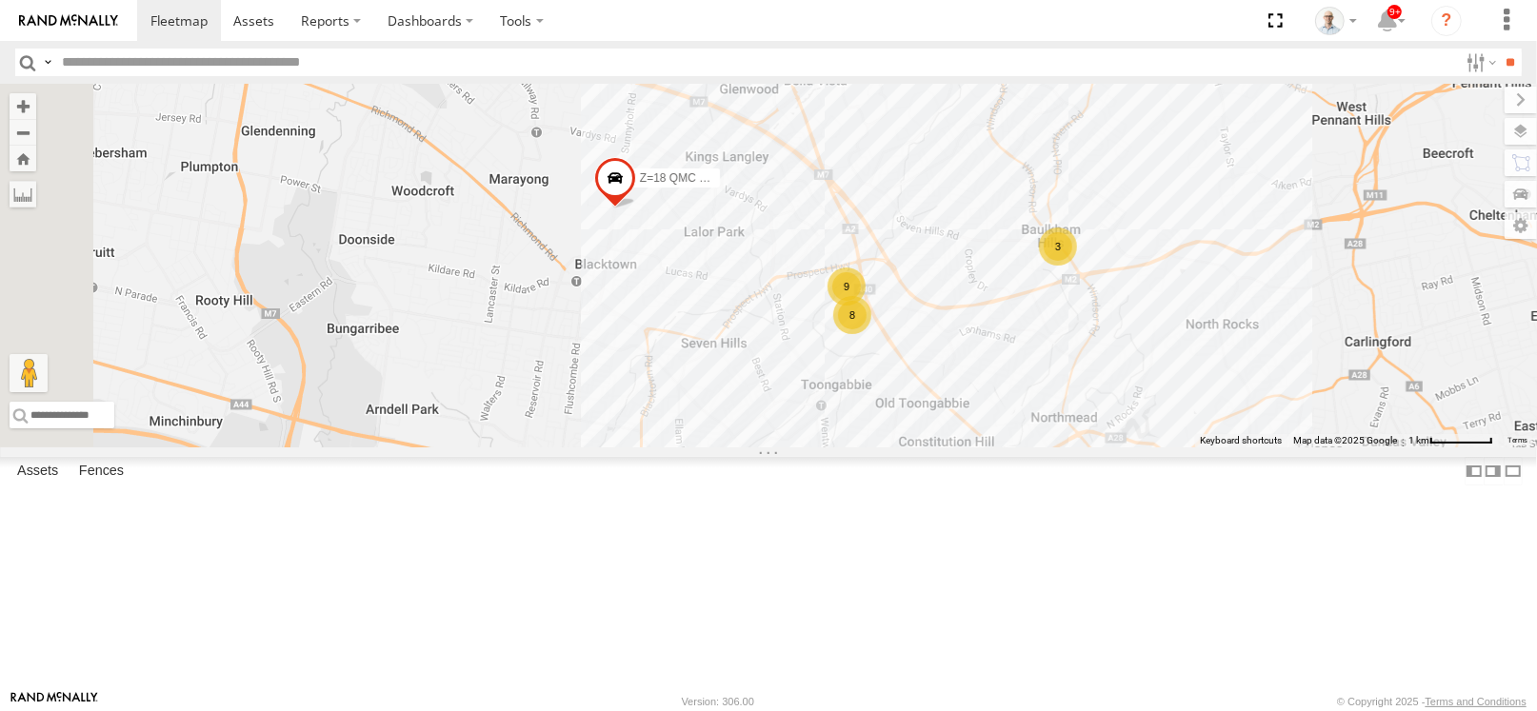
drag, startPoint x: 880, startPoint y: 220, endPoint x: 1215, endPoint y: 363, distance: 364.3
click at [1215, 363] on div "28 QMC Nathan 27QMC 08QMC Mostafa Z=18 QMC Written off 30 QMC David Carmona 23Q…" at bounding box center [768, 266] width 1537 height 364
